Goal: Transaction & Acquisition: Purchase product/service

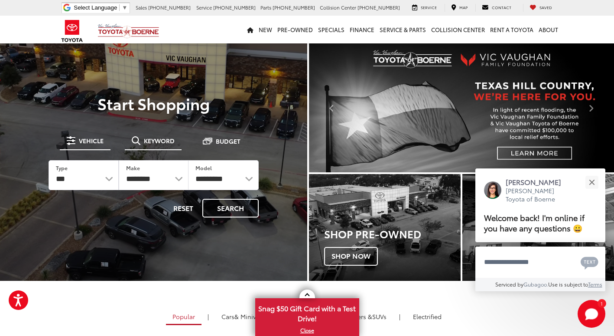
click at [157, 135] on button "Keyword" at bounding box center [153, 141] width 57 height 16
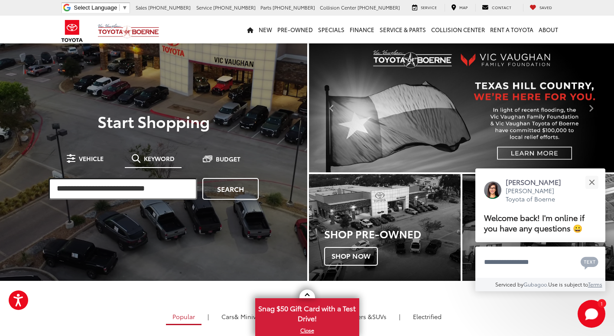
click at [149, 191] on input "search" at bounding box center [123, 189] width 149 height 22
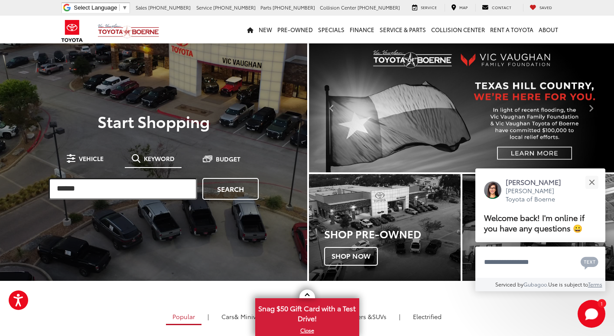
type input "******"
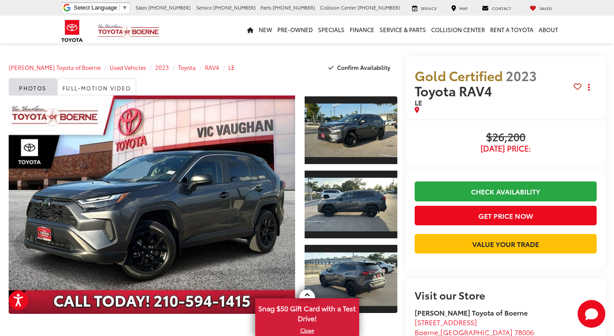
click at [399, 68] on div "Gold Certified 2023 Toyota RAV4 LE Copy Link Share Print Buy $26,200 [DATE] Pri…" at bounding box center [502, 203] width 208 height 295
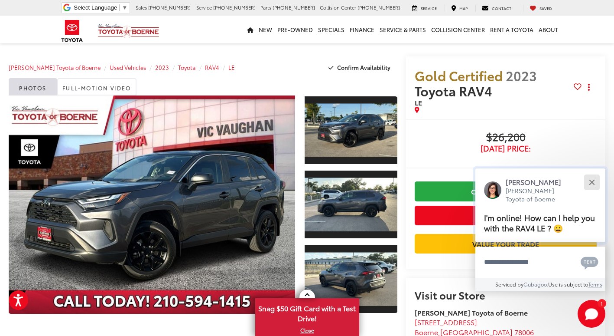
click at [595, 182] on button "Close" at bounding box center [592, 182] width 19 height 19
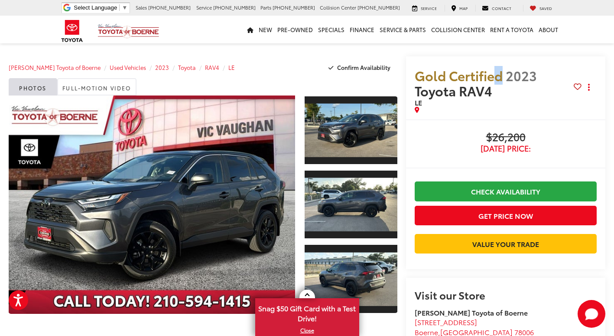
click at [497, 62] on div "Gold Certified 2023 Toyota RAV4 LE Copy Link Share Print" at bounding box center [505, 87] width 199 height 63
drag, startPoint x: 497, startPoint y: 63, endPoint x: 504, endPoint y: 102, distance: 39.6
click at [504, 102] on span "LE" at bounding box center [494, 102] width 159 height 9
click at [504, 103] on span "LE" at bounding box center [494, 102] width 159 height 9
click at [434, 114] on div "Gold Certified 2023 Toyota RAV4 LE Copy Link Share Print" at bounding box center [505, 87] width 199 height 63
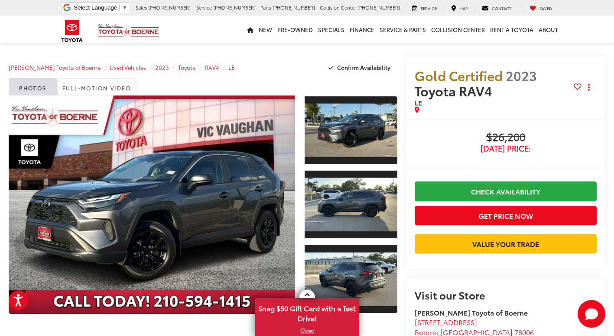
click at [434, 114] on div "Gold Certified 2023 Toyota RAV4 LE Copy Link Share Print" at bounding box center [505, 87] width 199 height 63
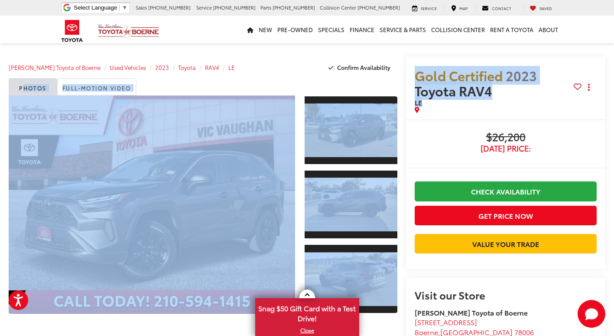
drag, startPoint x: 395, startPoint y: 50, endPoint x: 443, endPoint y: 111, distance: 77.5
click at [442, 113] on div "Gold Certified 2023 Toyota RAV4 LE Copy Link Share Print" at bounding box center [505, 87] width 199 height 63
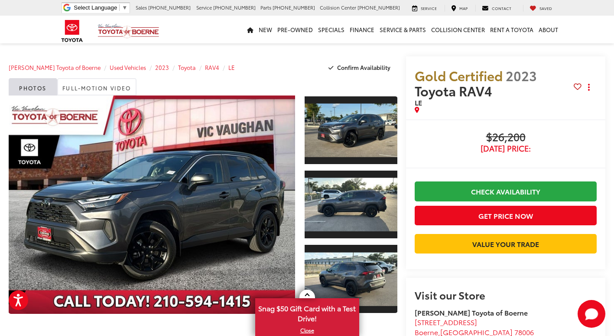
click at [426, 124] on div "Buy $26,200 [DATE] Price: Check Availability Get Price Now Value Your Trade $26…" at bounding box center [505, 194] width 199 height 150
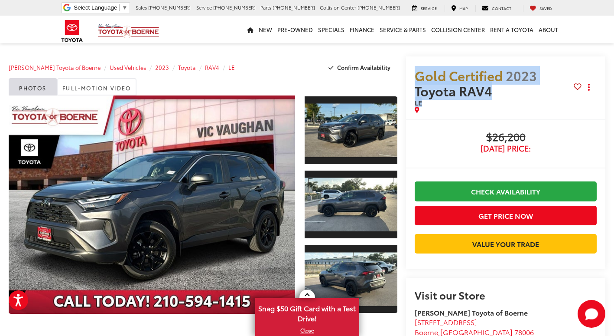
drag, startPoint x: 405, startPoint y: 56, endPoint x: 453, endPoint y: 121, distance: 81.0
drag, startPoint x: 453, startPoint y: 121, endPoint x: 431, endPoint y: 141, distance: 29.2
click at [431, 141] on span "$26,200" at bounding box center [506, 137] width 182 height 13
click at [427, 71] on span "Gold Certified" at bounding box center [459, 75] width 88 height 19
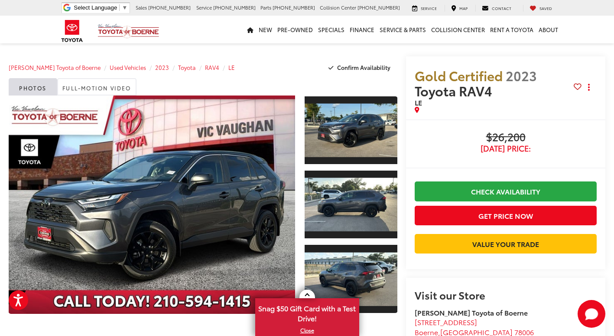
click at [444, 76] on span "Gold Certified" at bounding box center [459, 75] width 88 height 19
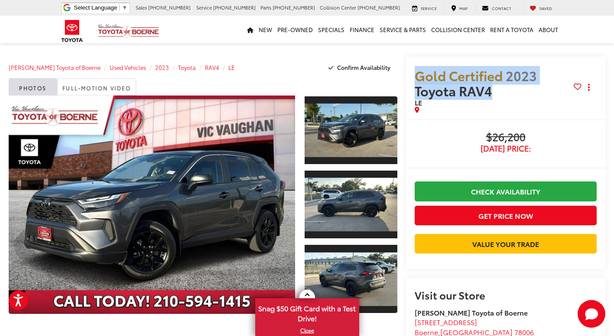
click at [444, 76] on span "Gold Certified" at bounding box center [459, 75] width 88 height 19
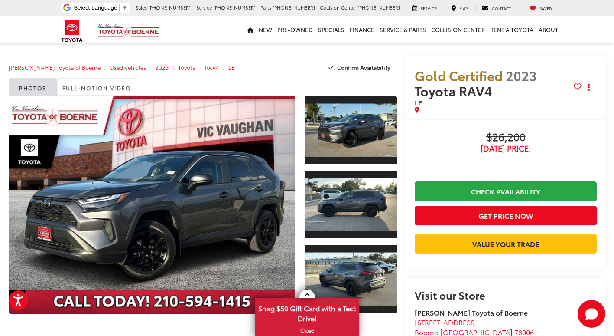
click at [432, 132] on div "Buy $26,200 [DATE] Price: Check Availability Get Price Now Value Your Trade $26…" at bounding box center [505, 194] width 199 height 150
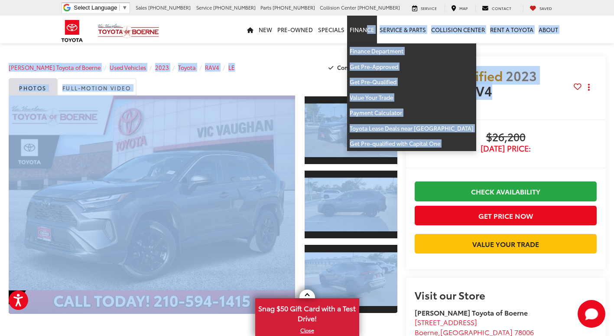
drag, startPoint x: 418, startPoint y: 134, endPoint x: 363, endPoint y: 29, distance: 119.3
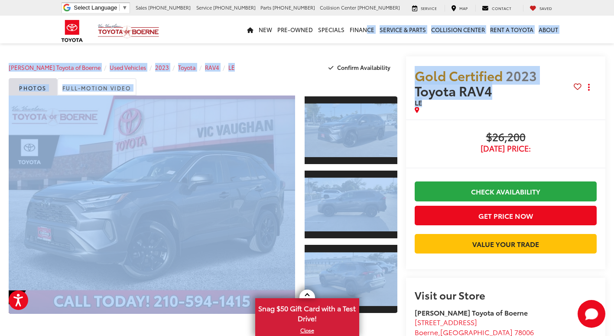
drag, startPoint x: 363, startPoint y: 29, endPoint x: 472, endPoint y: 54, distance: 111.7
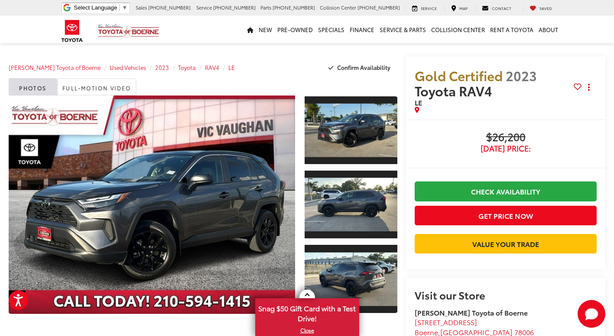
click at [403, 98] on div "Gold Certified 2023 Toyota RAV4 LE Copy Link Share Print Buy $26,200 [DATE] Pri…" at bounding box center [502, 203] width 208 height 295
click at [291, 62] on div "[PERSON_NAME] Toyota of Boerne Used Vehicles 2023 Toyota RAV4 LE Confirm Availa…" at bounding box center [203, 67] width 389 height 22
